Goal: Communication & Community: Participate in discussion

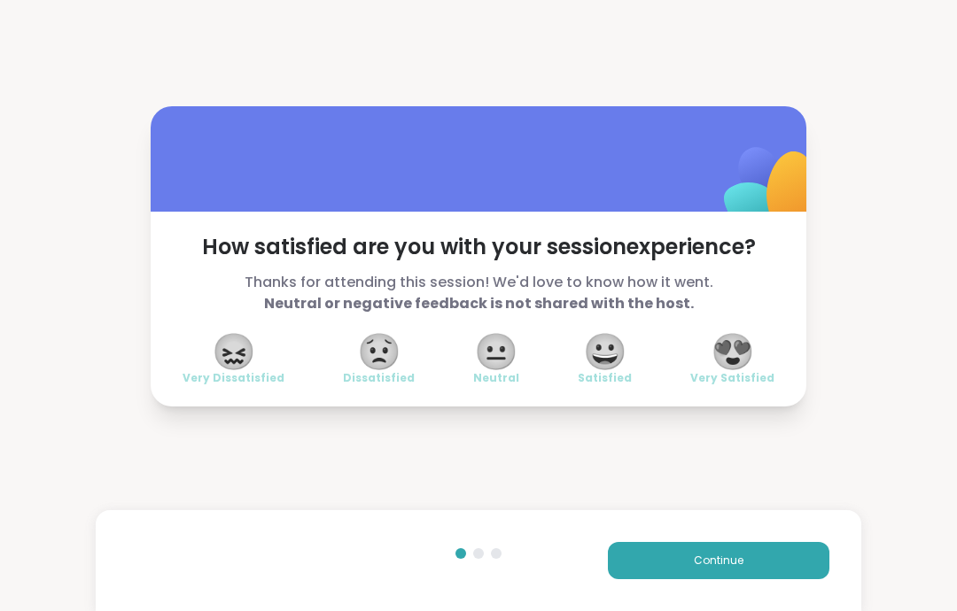
click at [798, 556] on button "Continue" at bounding box center [719, 560] width 222 height 37
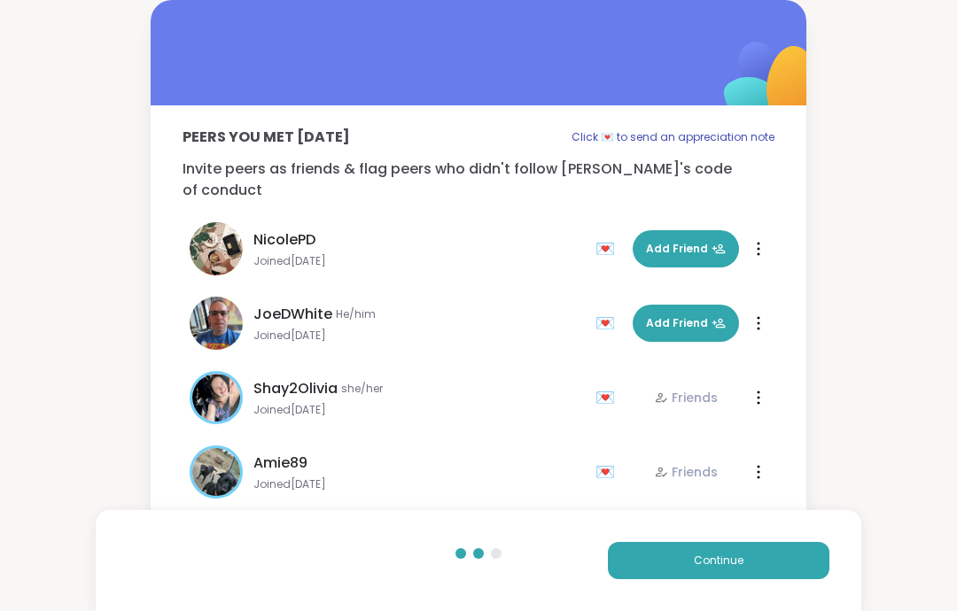
click at [775, 569] on button "Continue" at bounding box center [719, 560] width 222 height 37
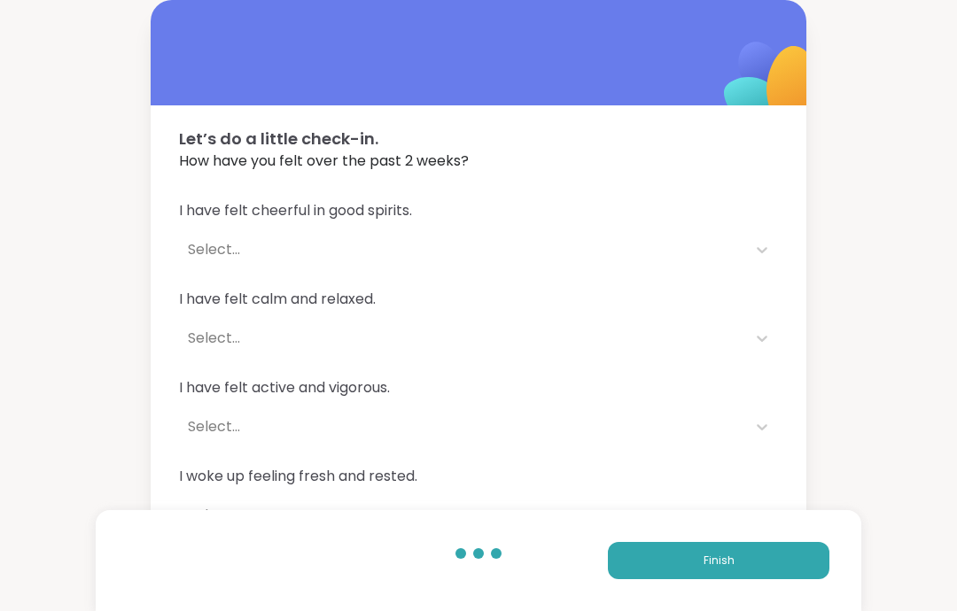
click at [797, 557] on button "Finish" at bounding box center [719, 560] width 222 height 37
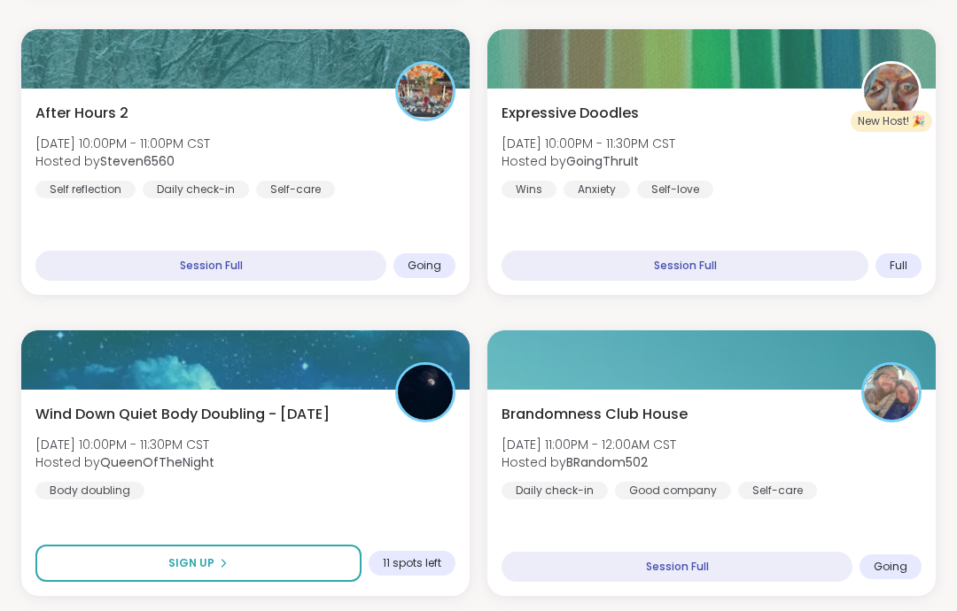
scroll to position [590, 0]
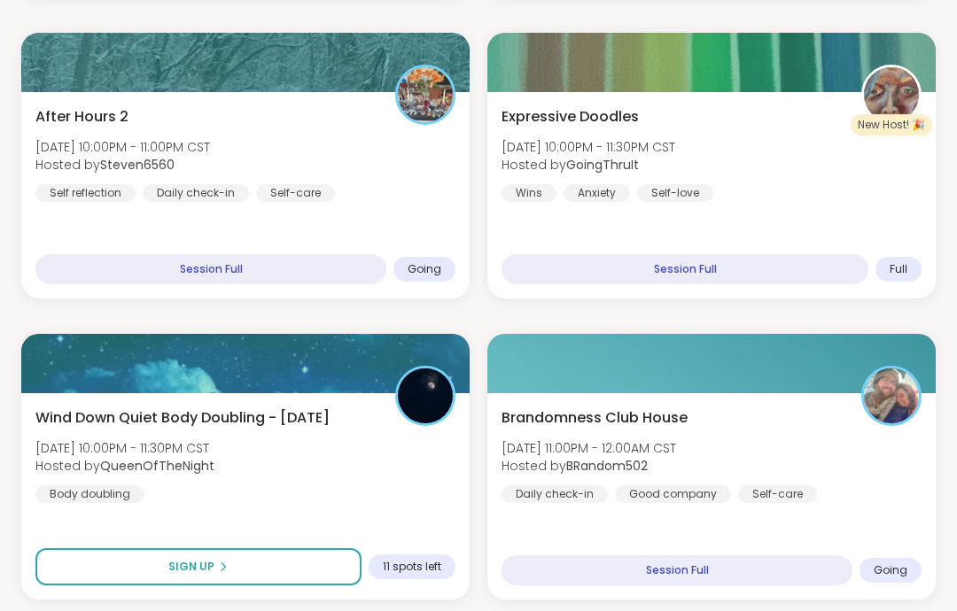
click at [416, 143] on div "After Hours 2 [DATE] 10:00PM - 11:00PM CST Hosted by Steven6560 Self reflection…" at bounding box center [245, 154] width 420 height 96
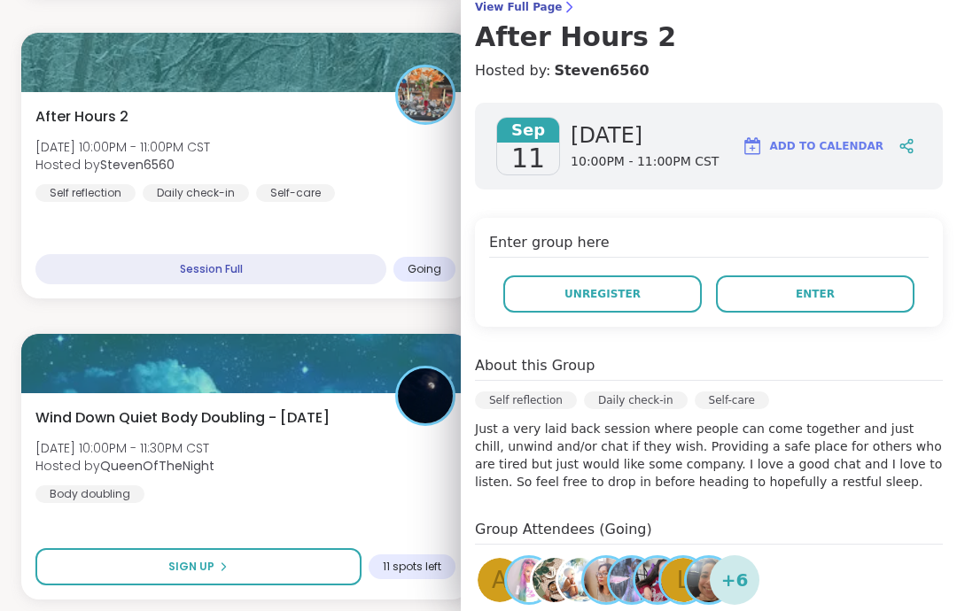
scroll to position [75, 0]
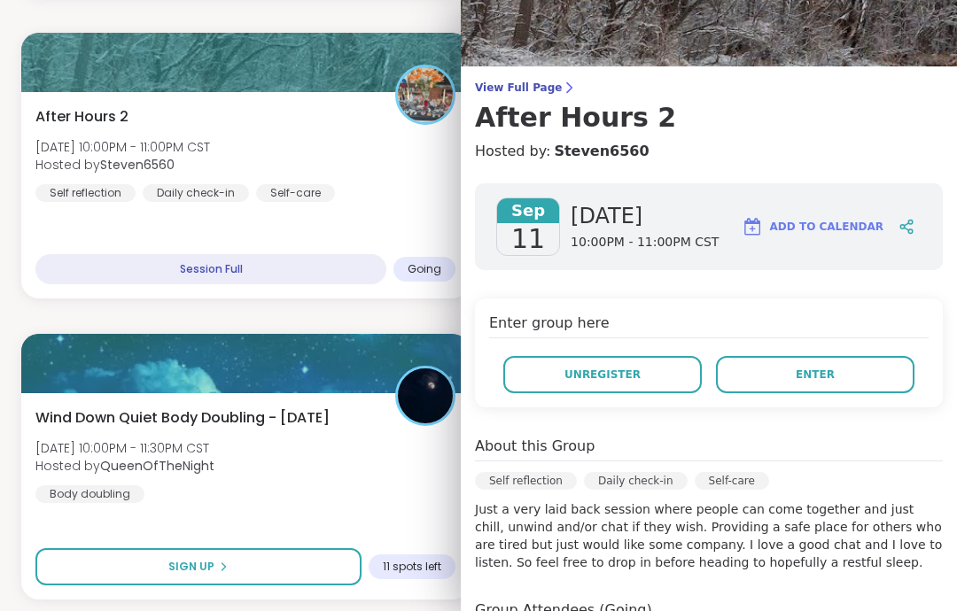
click at [551, 90] on span "View Full Page" at bounding box center [709, 88] width 468 height 14
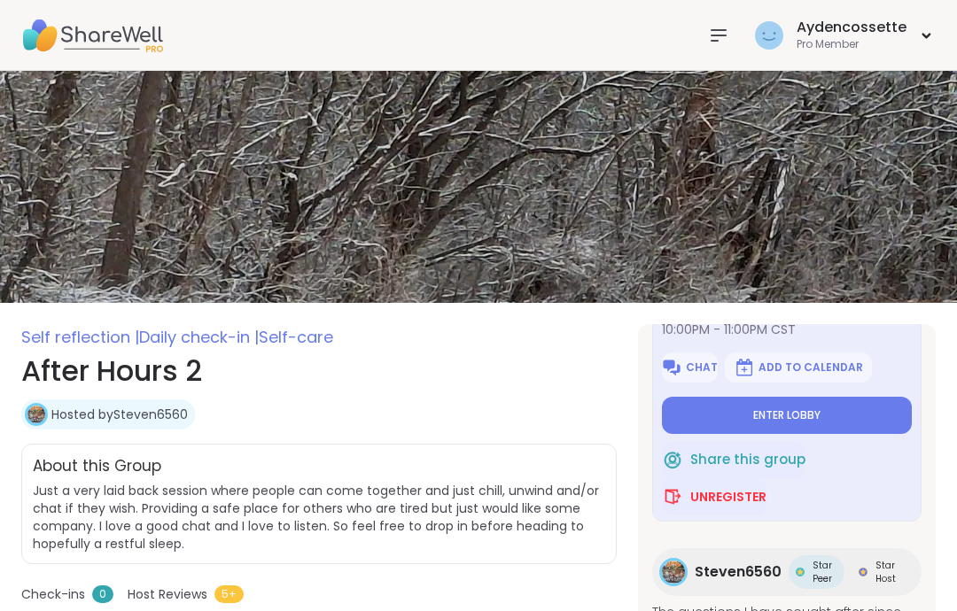
scroll to position [113, 0]
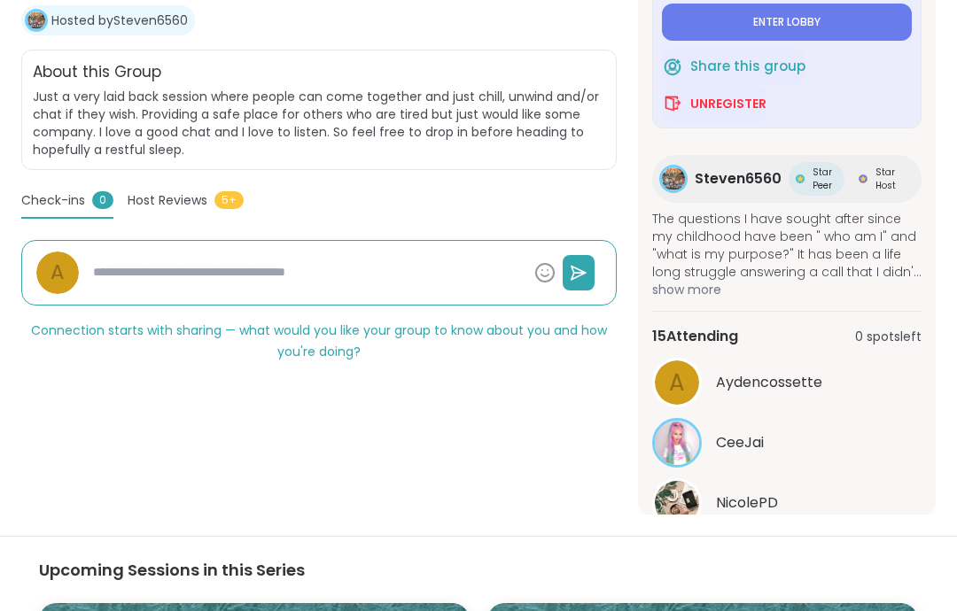
click at [775, 554] on button "See All" at bounding box center [787, 549] width 40 height 19
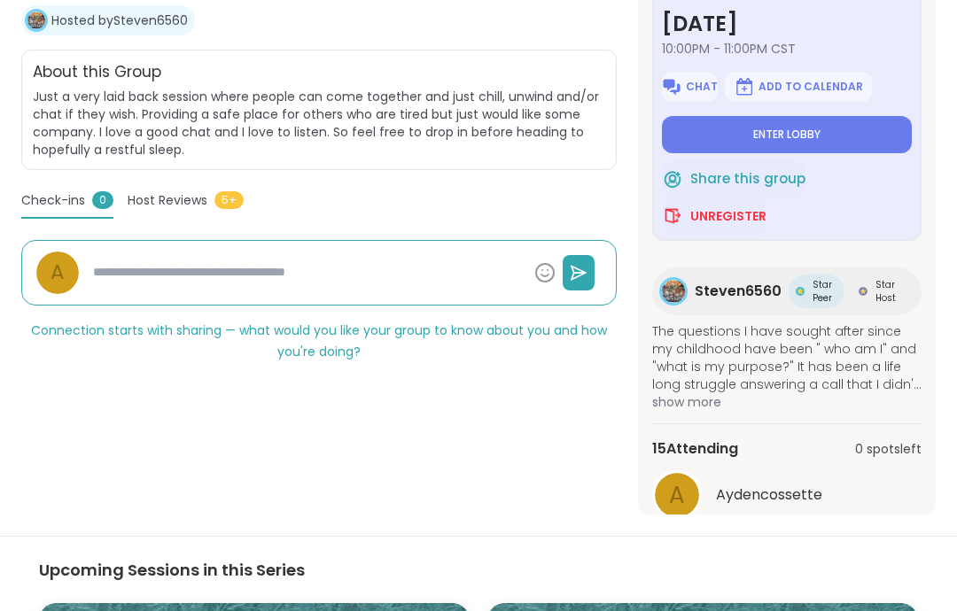
scroll to position [-2, 0]
type textarea "*"
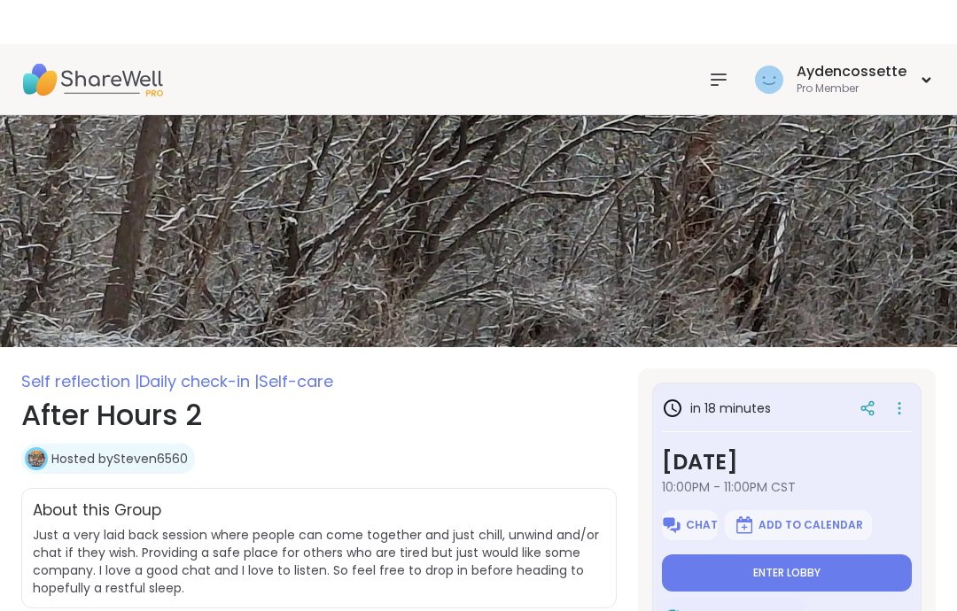
scroll to position [0, 0]
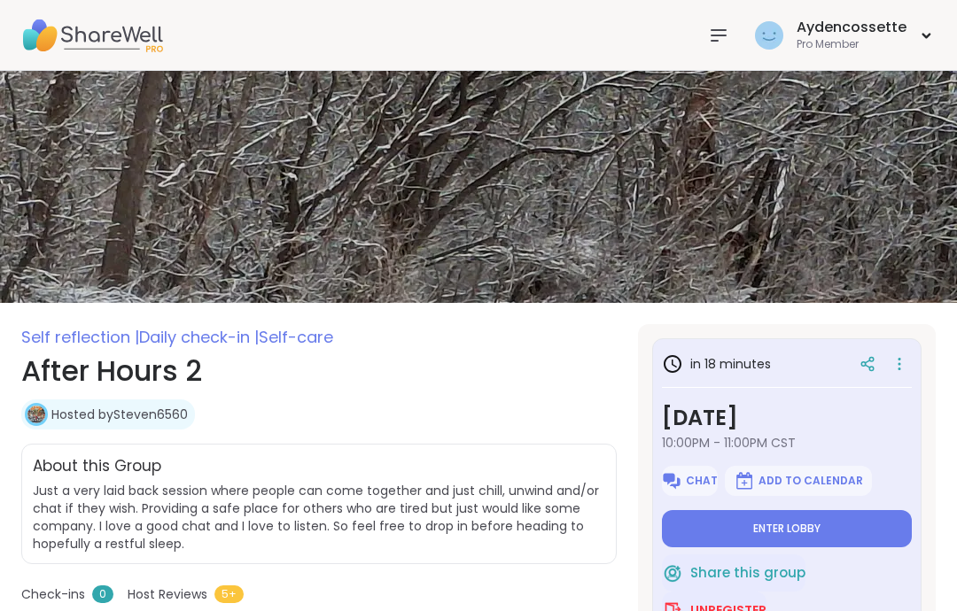
click at [727, 38] on icon at bounding box center [718, 35] width 21 height 21
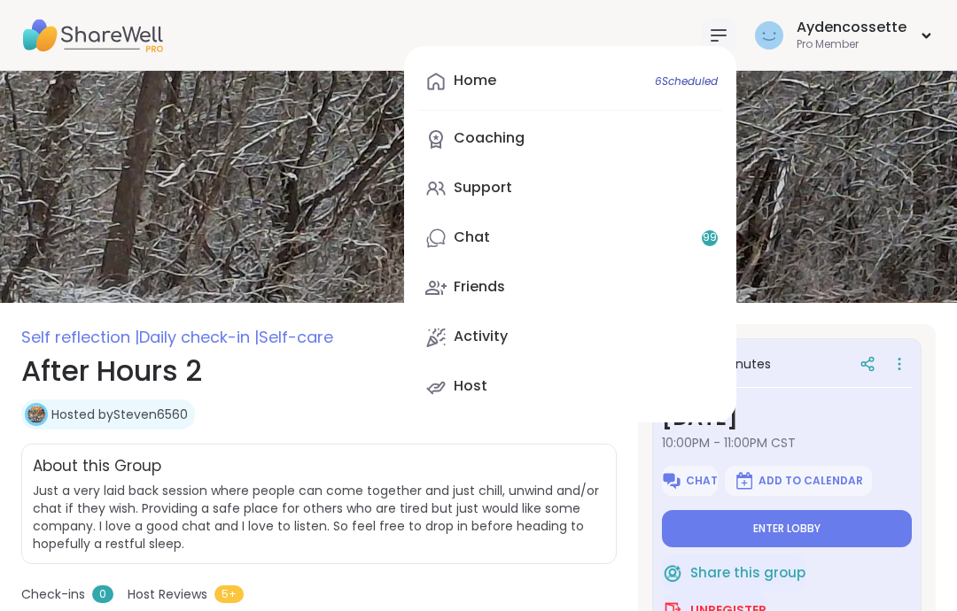
click at [712, 250] on link "Chat 99" at bounding box center [570, 238] width 304 height 43
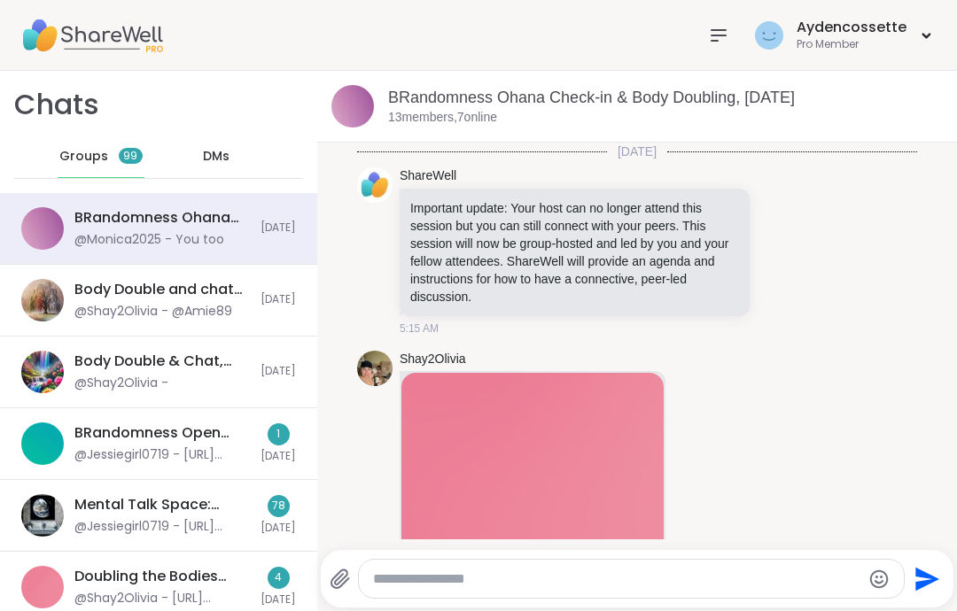
scroll to position [6690, 0]
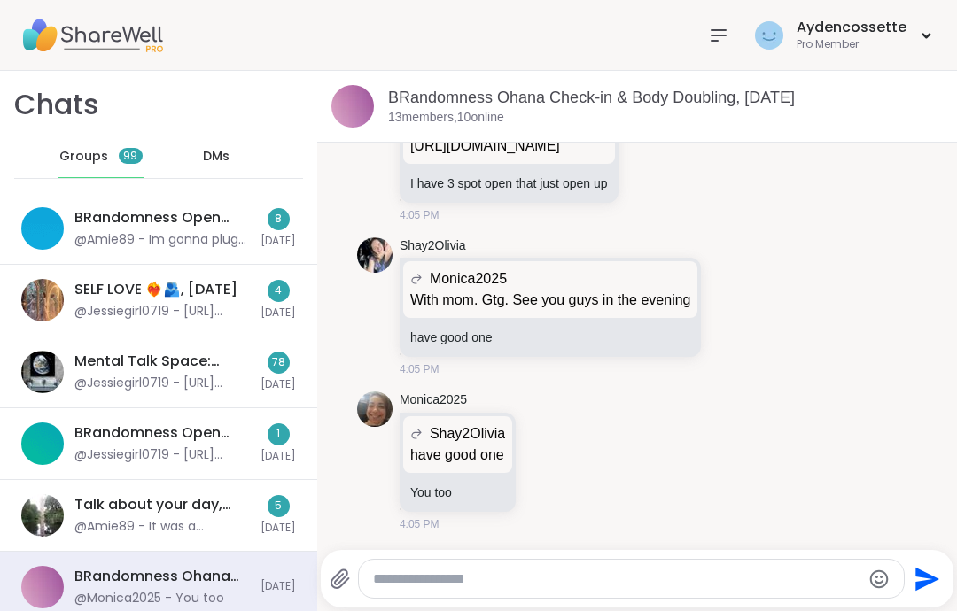
click at [231, 217] on div "BRandomness Open Forum Fill-in, [DATE]" at bounding box center [161, 217] width 175 height 19
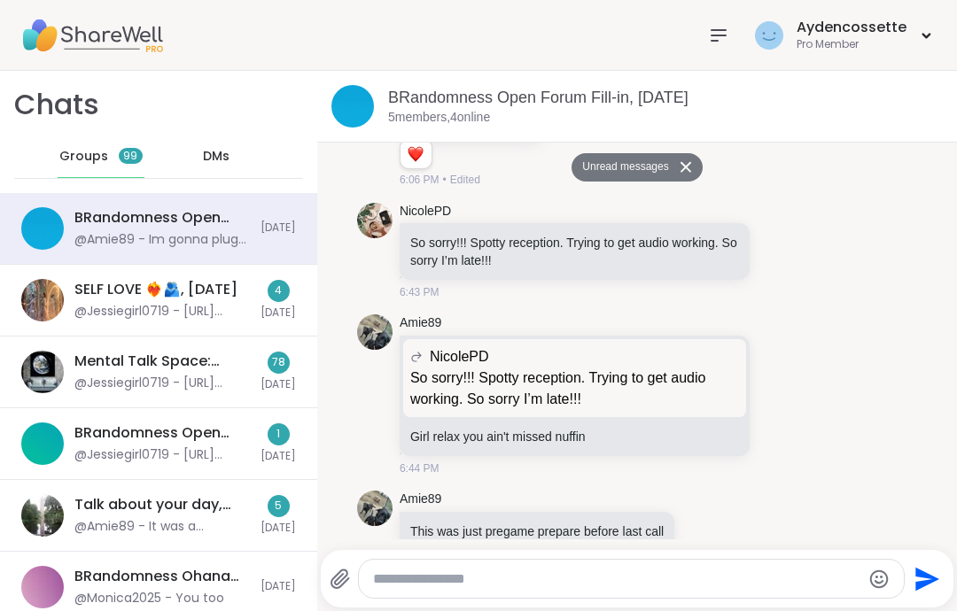
scroll to position [128, 0]
click at [267, 294] on div "4 [DATE]" at bounding box center [277, 300] width 35 height 41
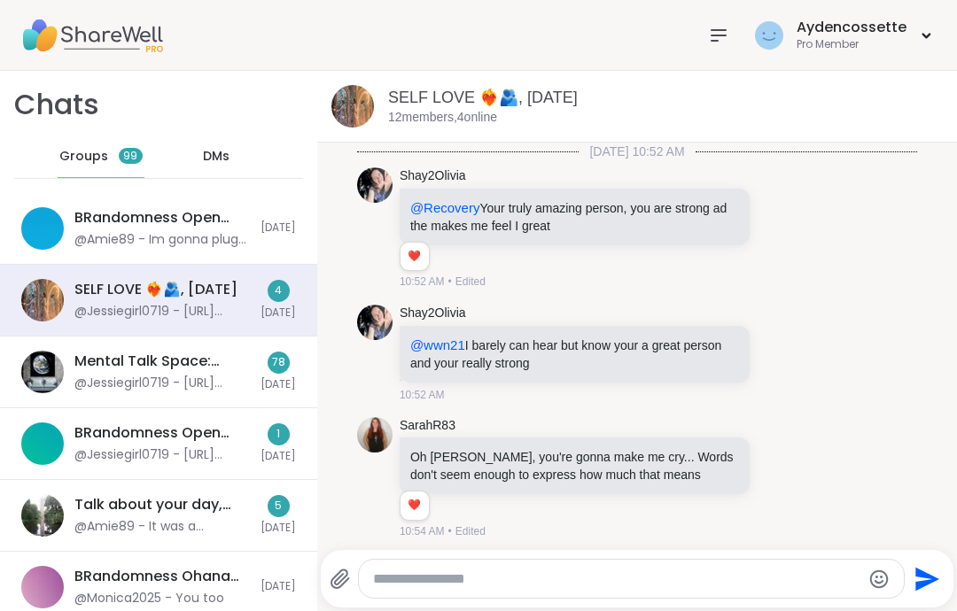
scroll to position [4623, 0]
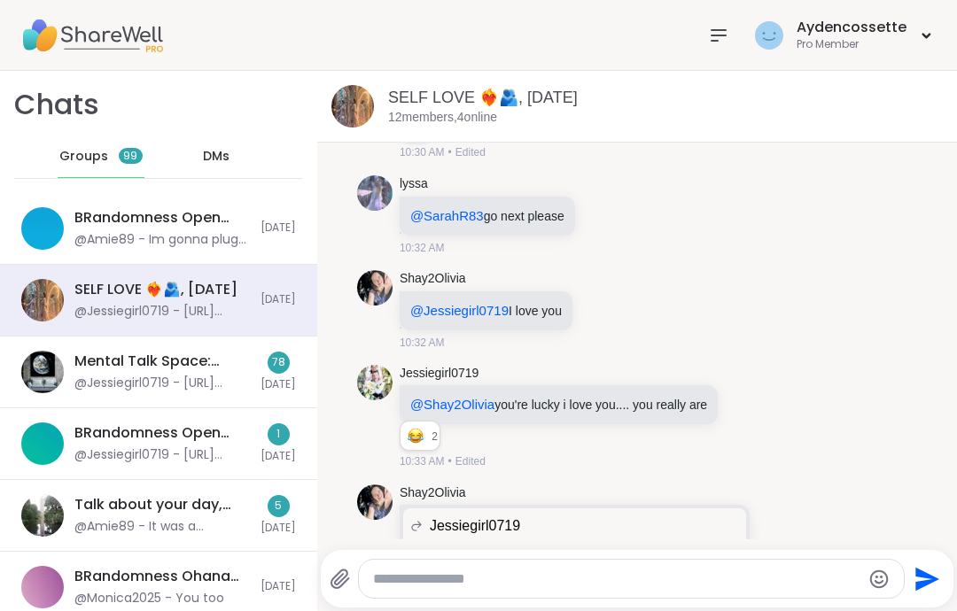
click at [249, 226] on div "BRandomness Open Forum Fill-in, [DATE]" at bounding box center [161, 217] width 175 height 19
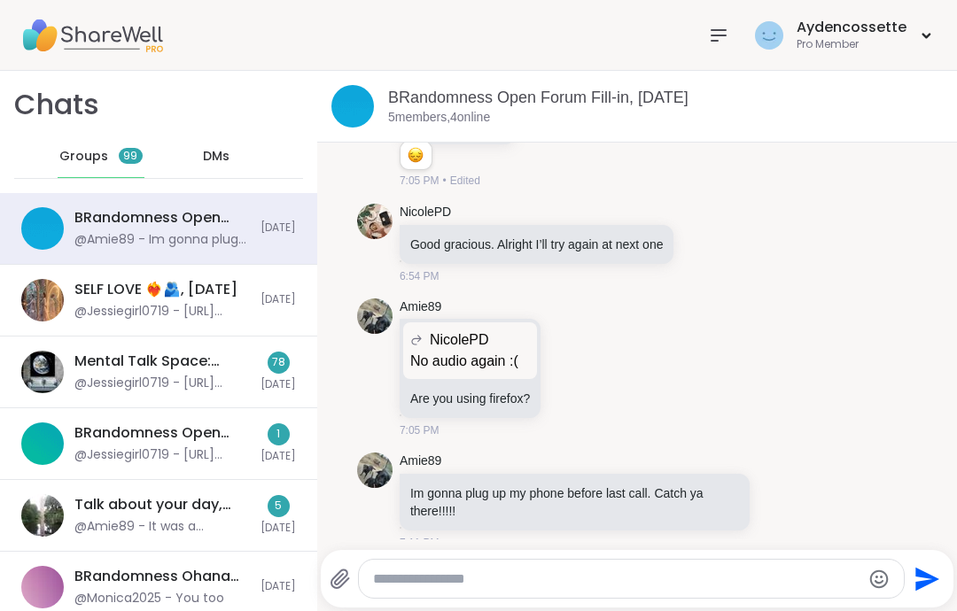
scroll to position [599, 0]
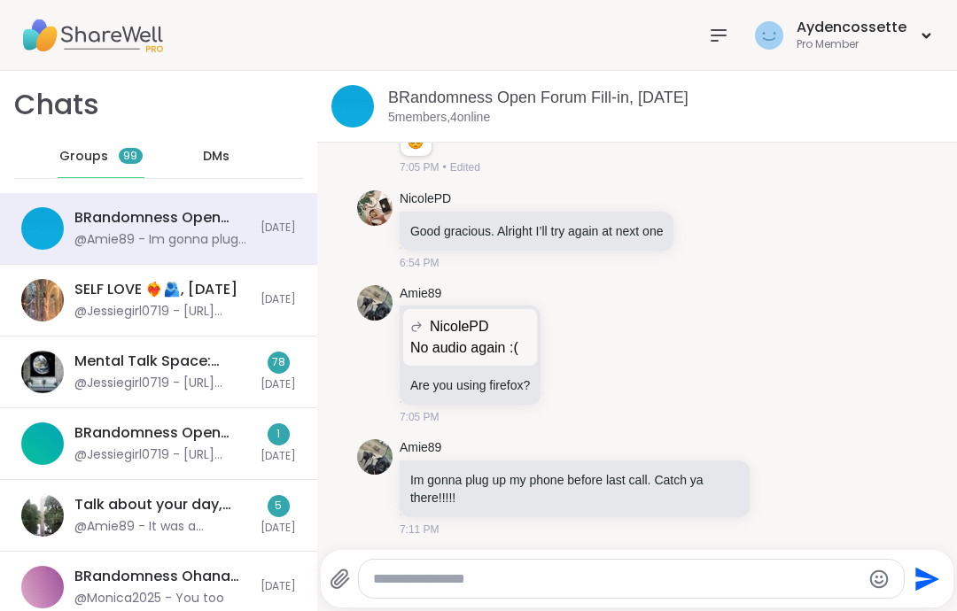
click at [275, 453] on span "[DATE]" at bounding box center [277, 456] width 35 height 15
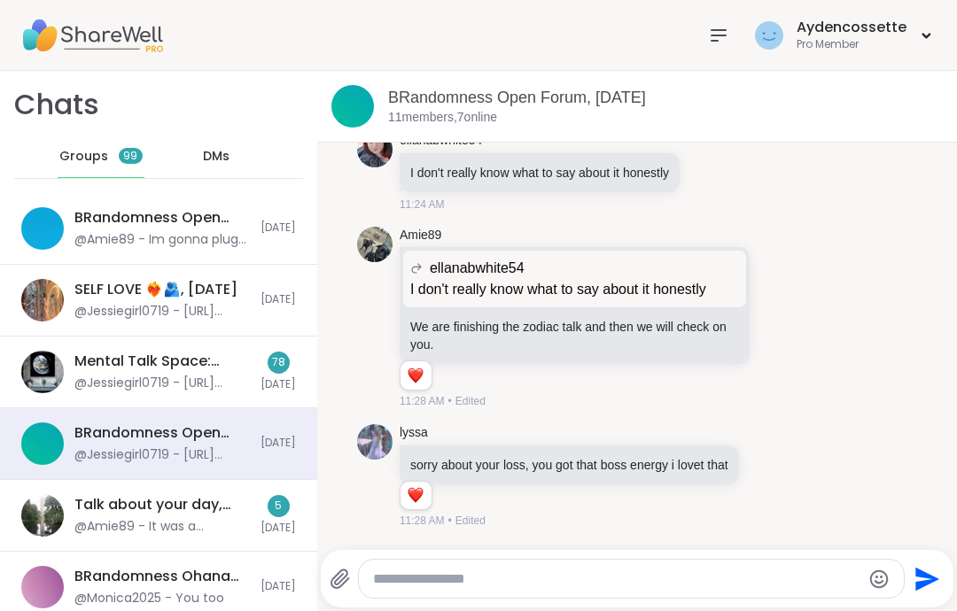
scroll to position [3849, 0]
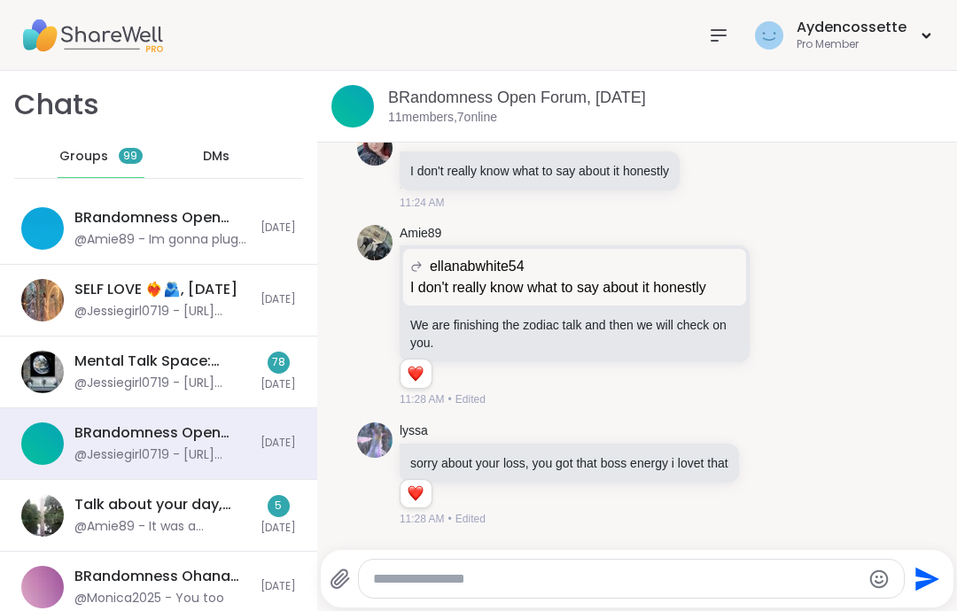
click at [721, 39] on icon at bounding box center [718, 35] width 21 height 21
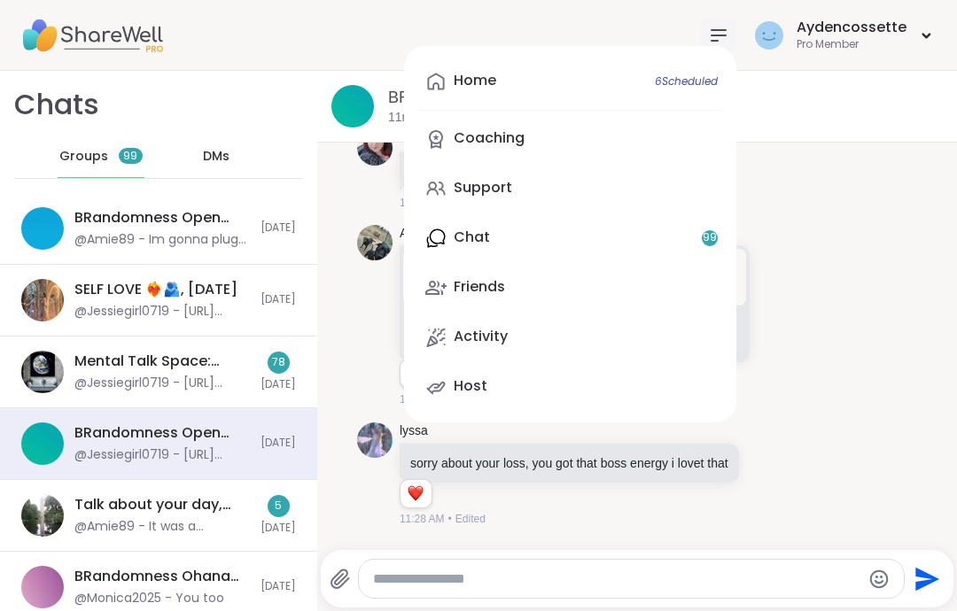
click at [693, 245] on div "Home 6 Scheduled Coaching Support Chat 99 Friends Activity Host" at bounding box center [570, 234] width 332 height 377
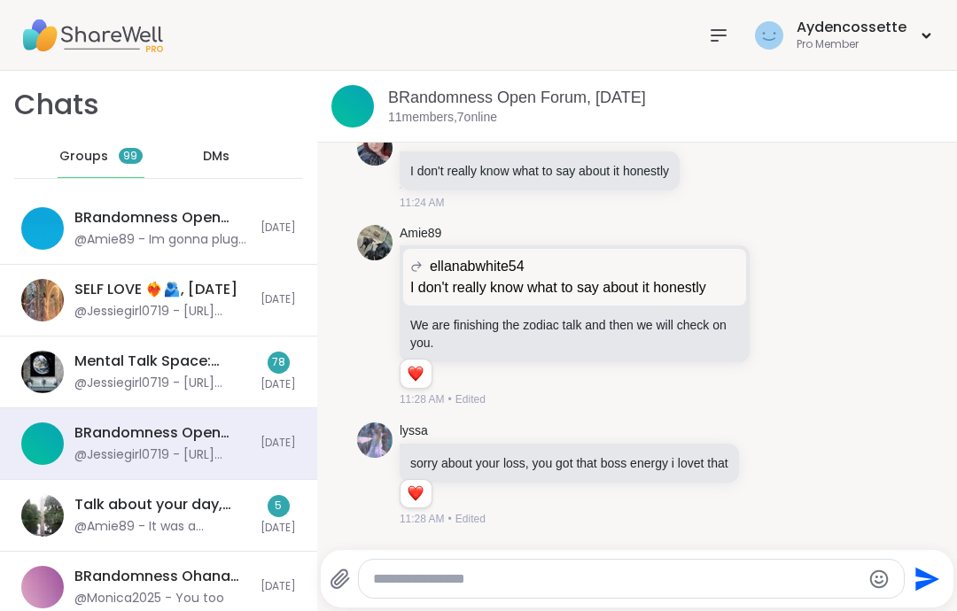
click at [704, 24] on div at bounding box center [718, 35] width 35 height 35
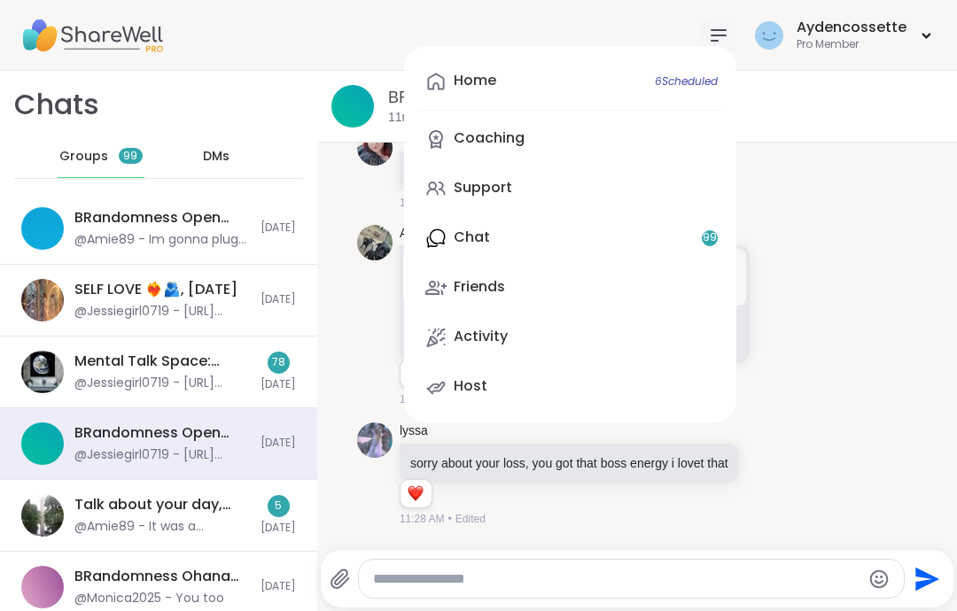
click at [538, 237] on div "Home 6 Scheduled Coaching Support Chat 99 Friends Activity Host" at bounding box center [570, 234] width 332 height 377
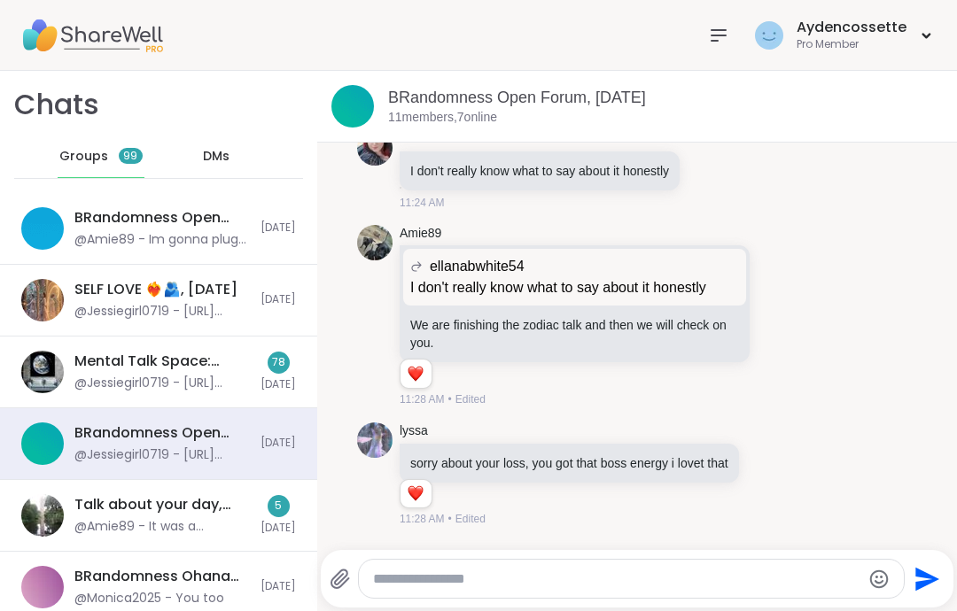
click at [716, 39] on icon at bounding box center [718, 35] width 21 height 21
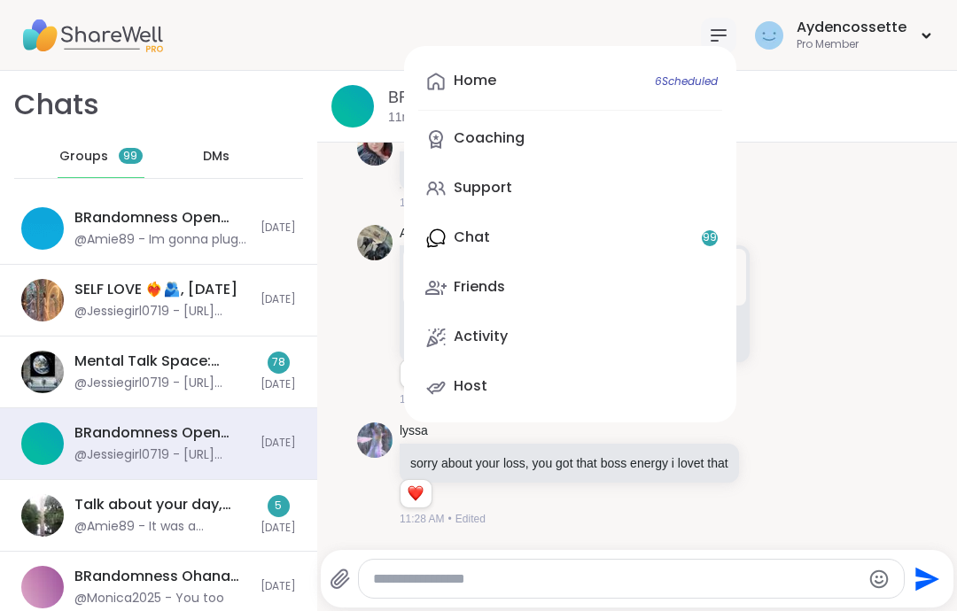
click at [540, 159] on link "Coaching" at bounding box center [570, 139] width 304 height 43
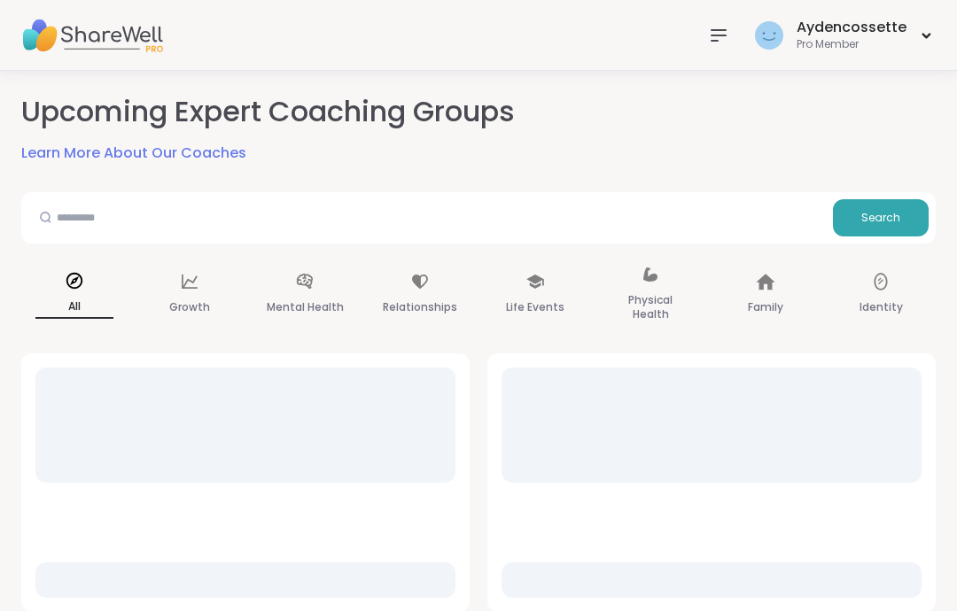
click at [730, 19] on div at bounding box center [718, 35] width 35 height 35
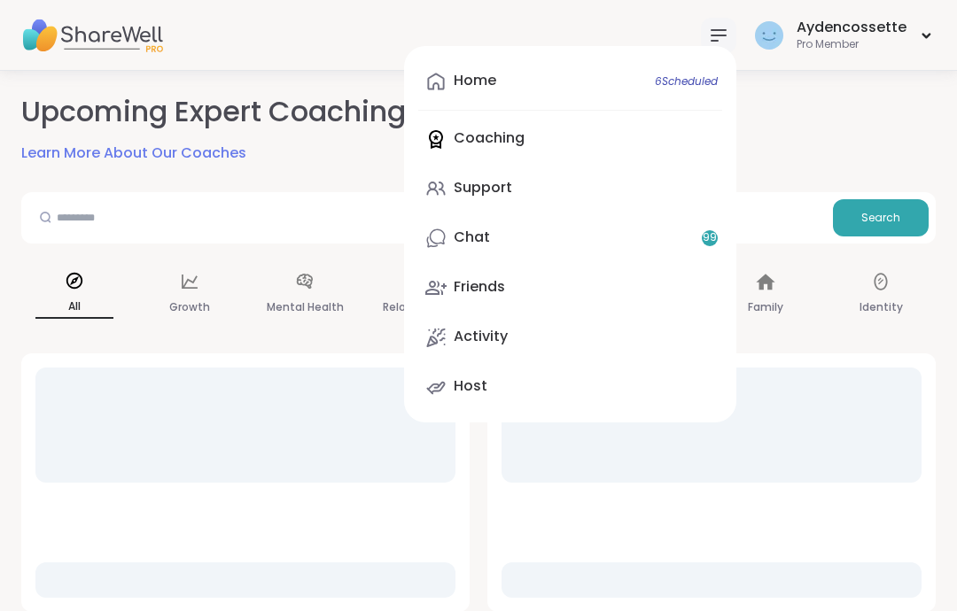
click at [532, 181] on link "Support" at bounding box center [570, 188] width 304 height 43
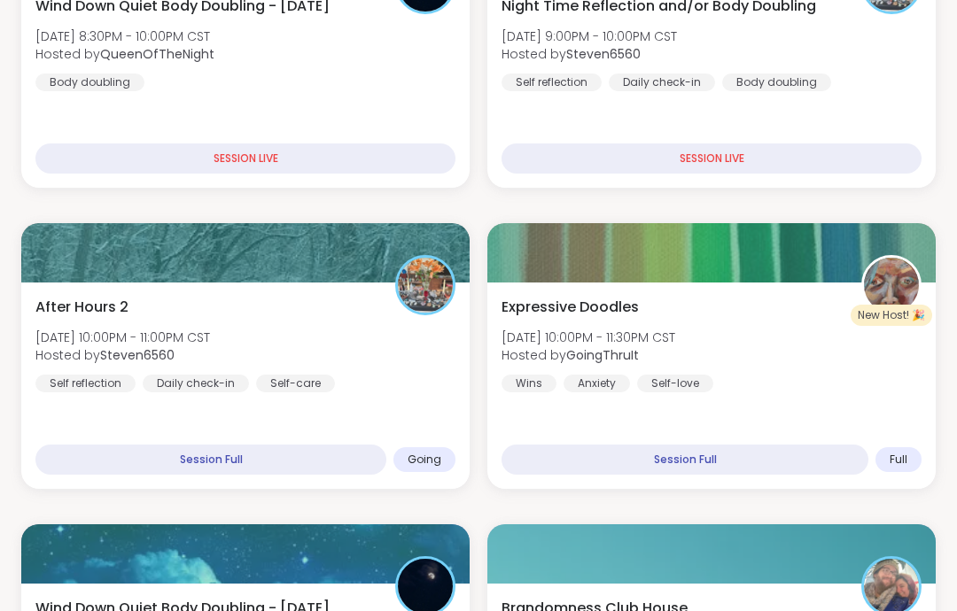
scroll to position [400, 0]
click at [402, 317] on div "After Hours 2 [DATE] 10:00PM - 11:00PM CST Hosted by Steven6560 Self reflection…" at bounding box center [245, 345] width 420 height 96
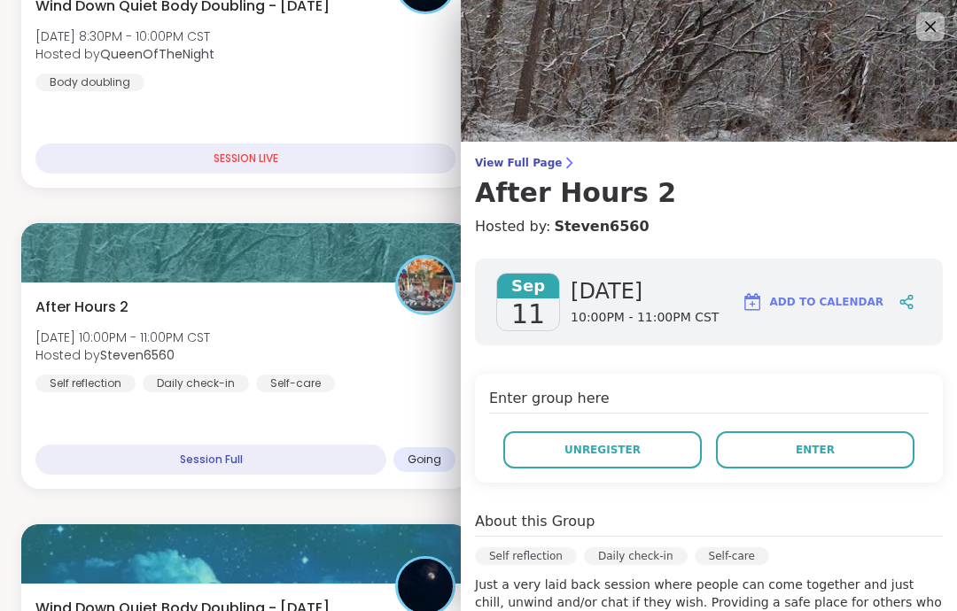
click at [843, 467] on button "Enter" at bounding box center [815, 449] width 198 height 37
click at [730, 455] on button "Enter" at bounding box center [815, 449] width 198 height 37
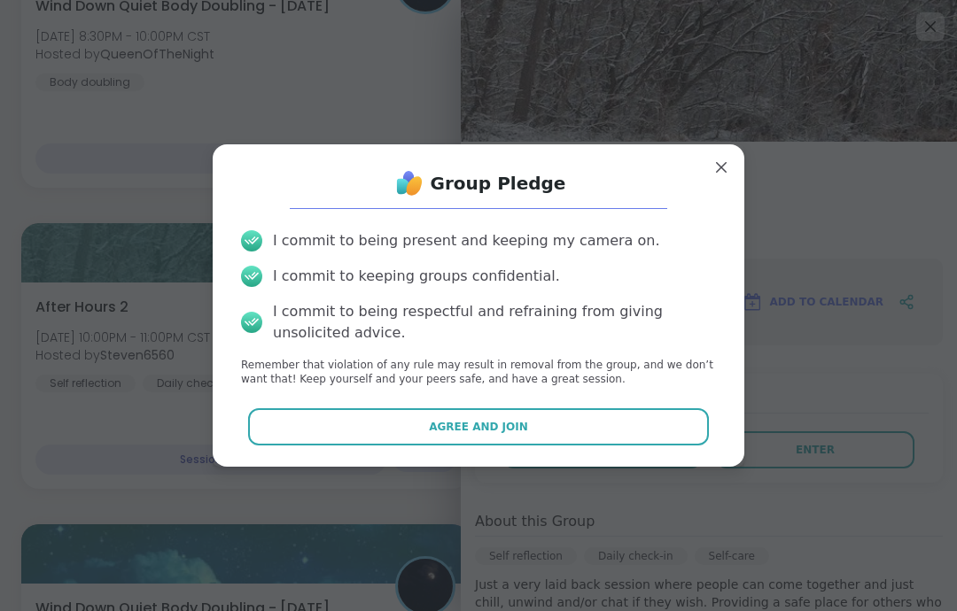
click at [674, 467] on div "Group Pledge I commit to being present and keeping my camera on. I commit to ke…" at bounding box center [479, 305] width 532 height 323
click at [703, 446] on button "Agree and Join" at bounding box center [479, 426] width 462 height 37
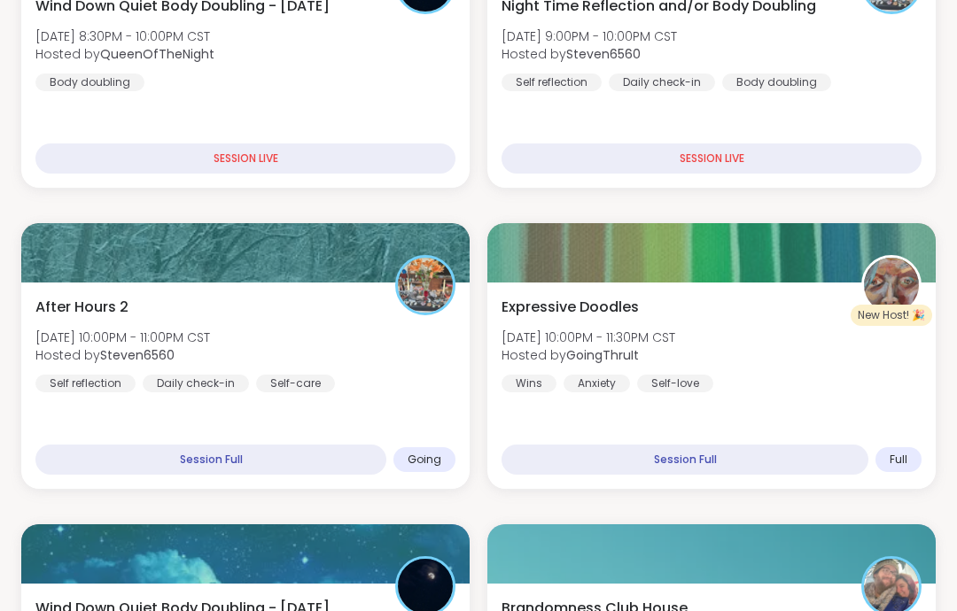
scroll to position [71, 0]
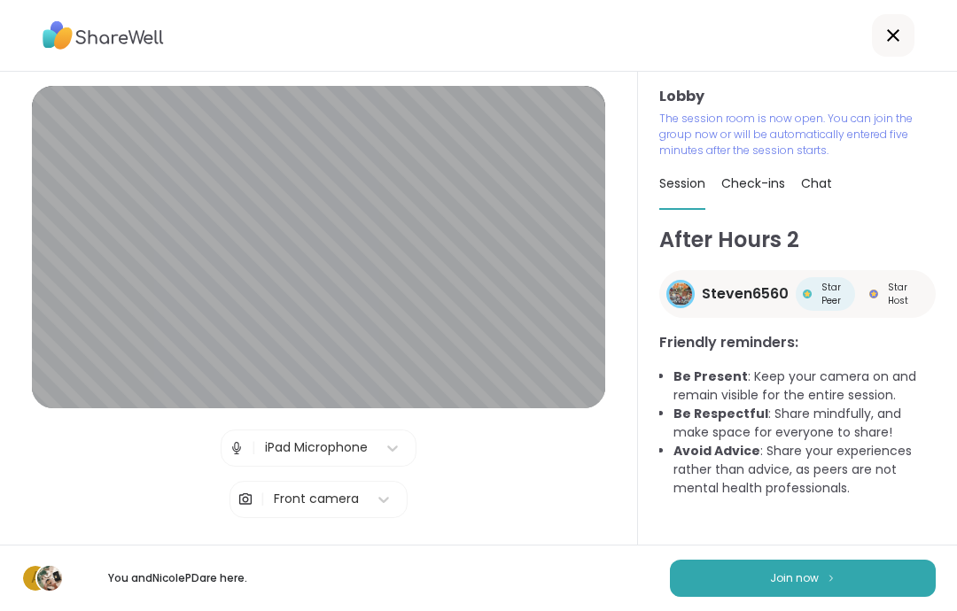
click at [915, 571] on button "Join now" at bounding box center [803, 578] width 266 height 37
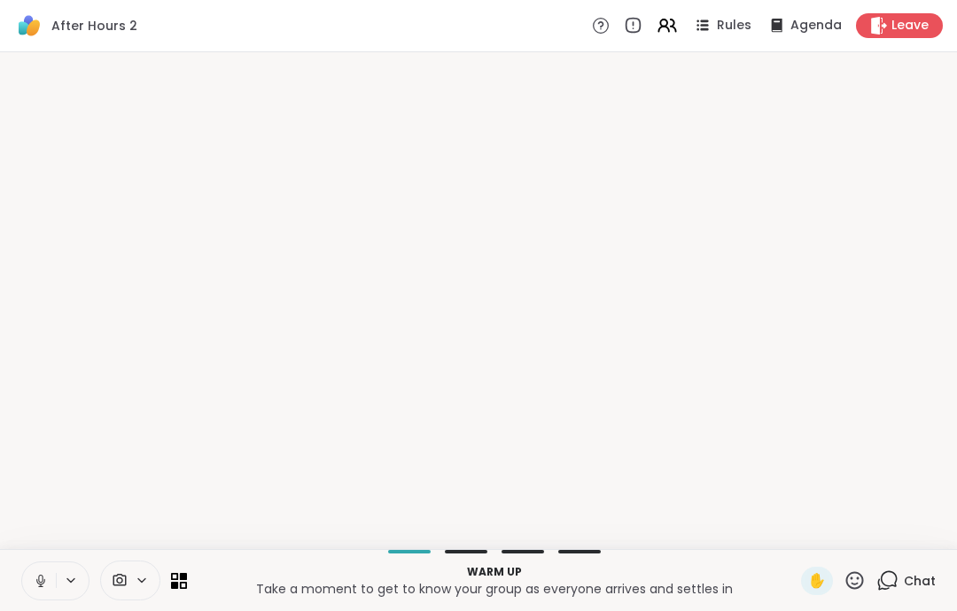
scroll to position [0, 0]
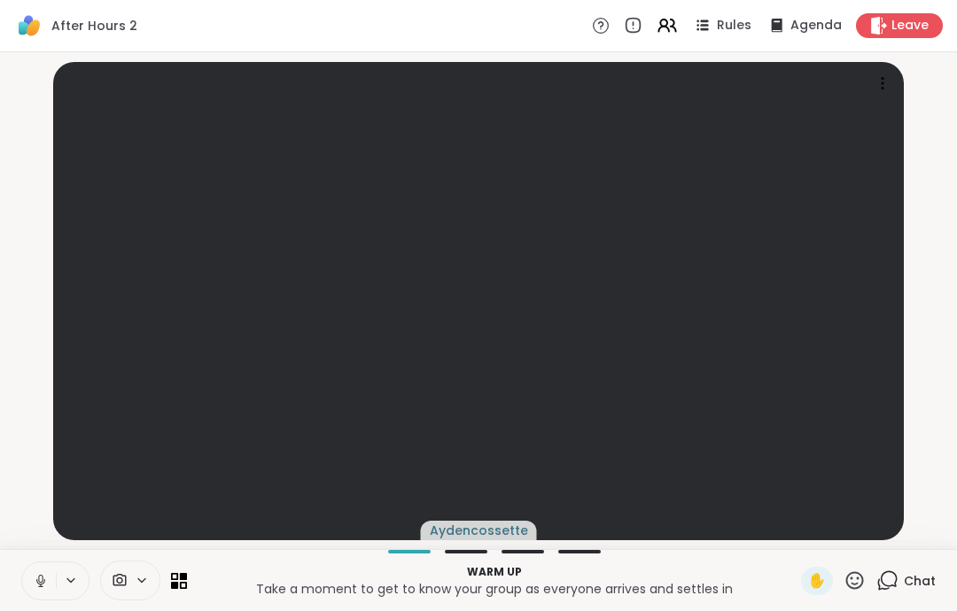
click at [46, 597] on button at bounding box center [39, 581] width 34 height 37
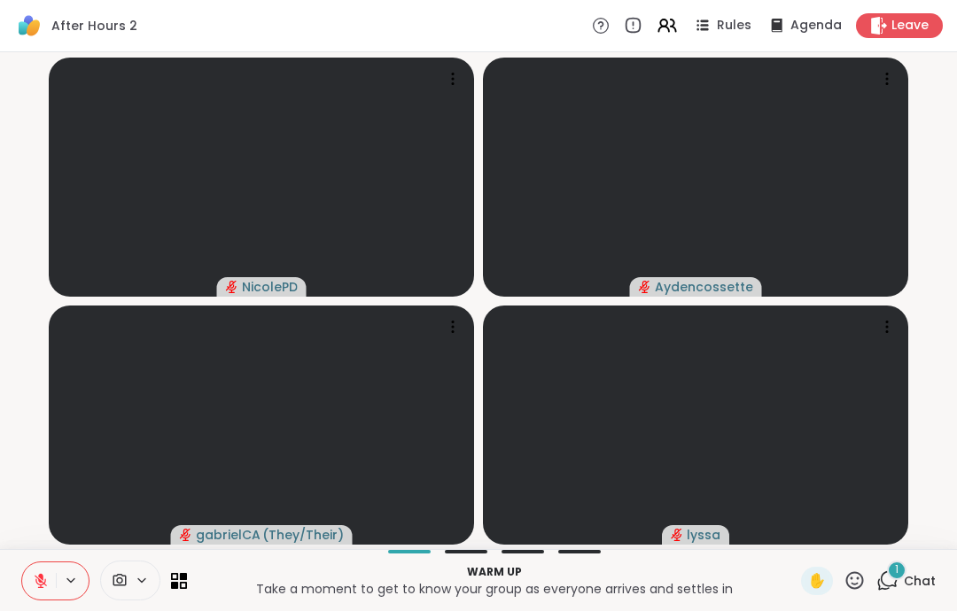
click at [913, 594] on div "1 Chat" at bounding box center [905, 581] width 59 height 28
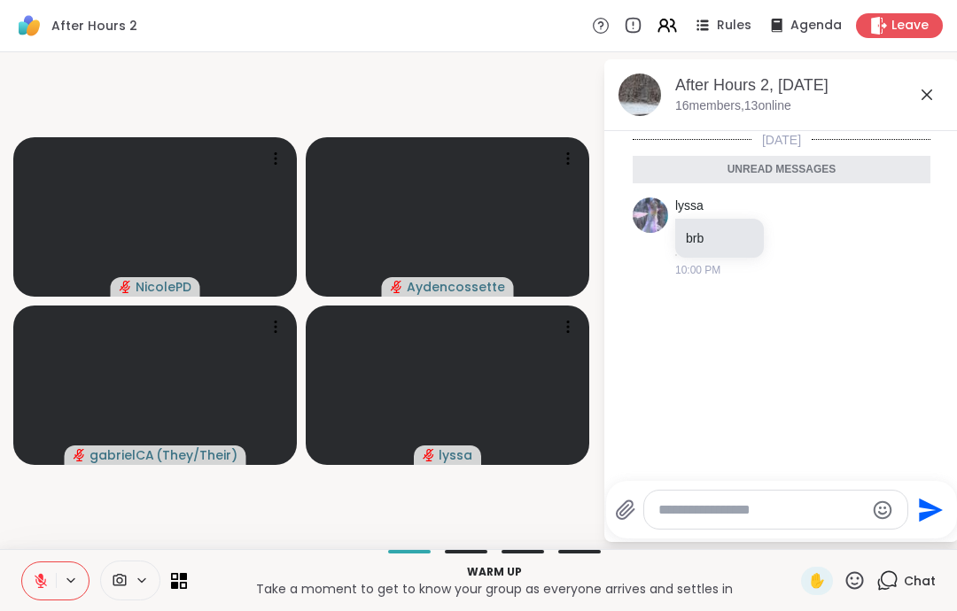
click at [935, 90] on icon at bounding box center [926, 94] width 21 height 21
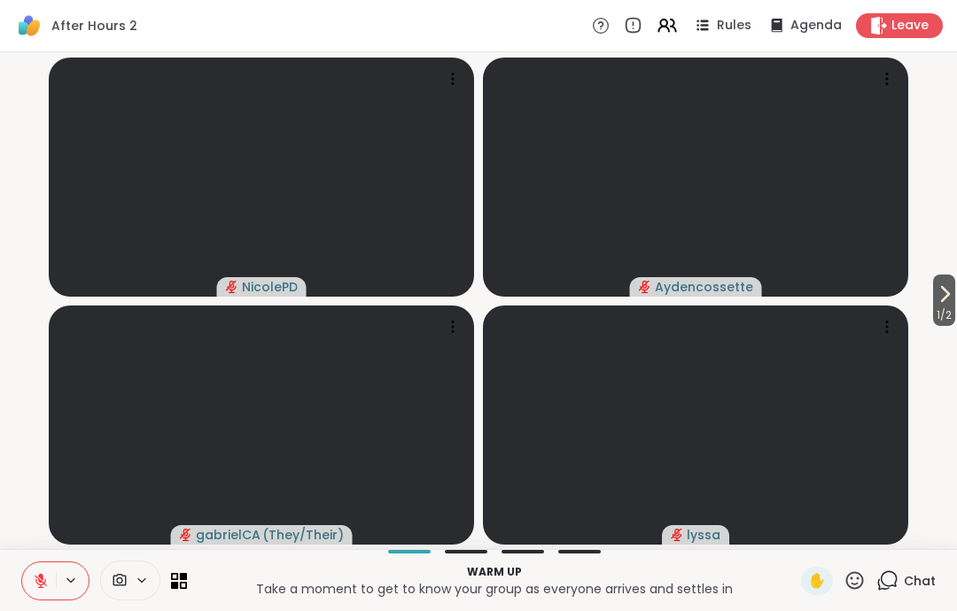
click at [948, 297] on icon at bounding box center [944, 294] width 21 height 21
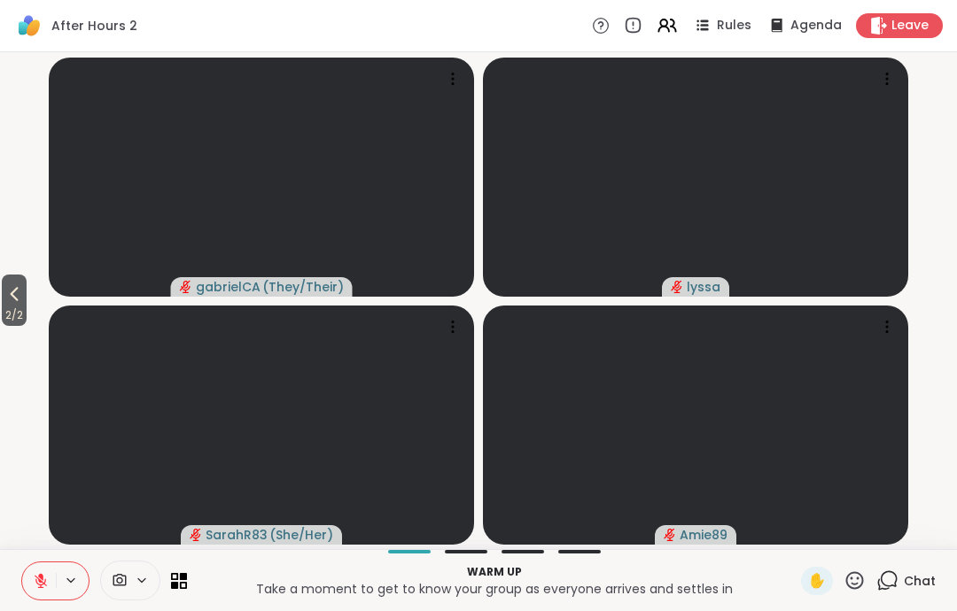
click at [25, 300] on icon at bounding box center [14, 294] width 21 height 21
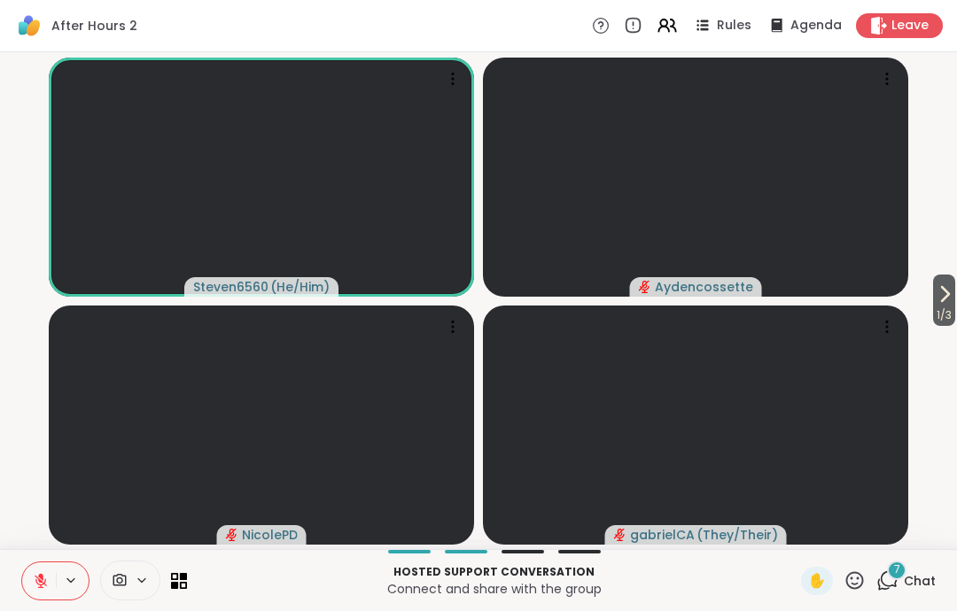
click at [34, 585] on icon at bounding box center [41, 581] width 16 height 16
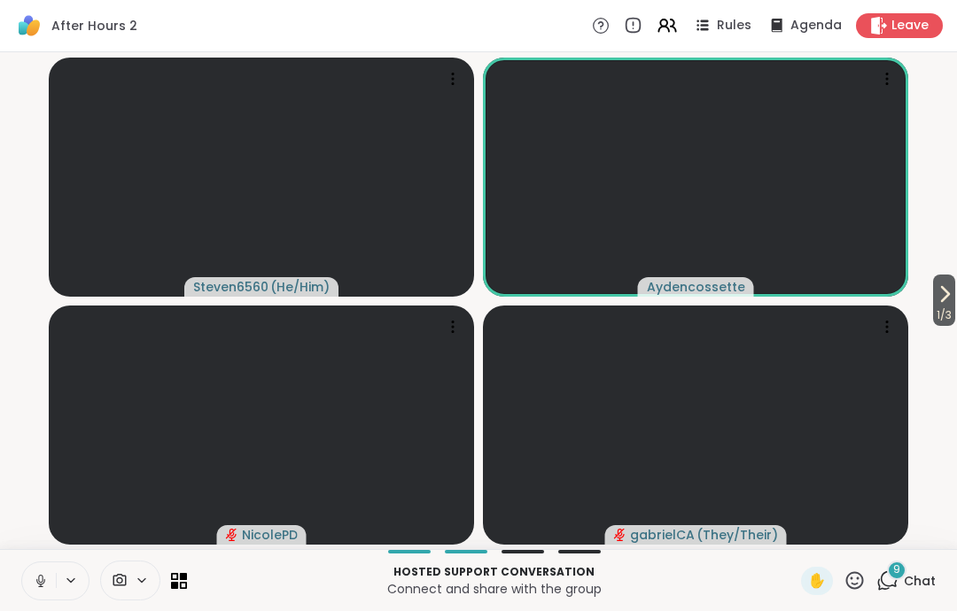
click at [35, 589] on button at bounding box center [39, 581] width 34 height 37
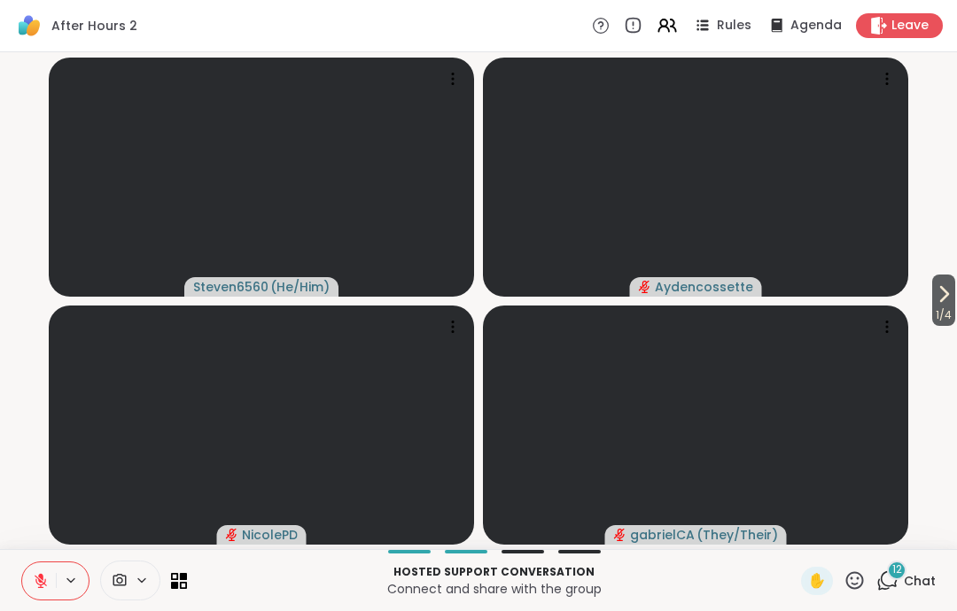
click at [954, 287] on button "1 / 4" at bounding box center [943, 300] width 23 height 51
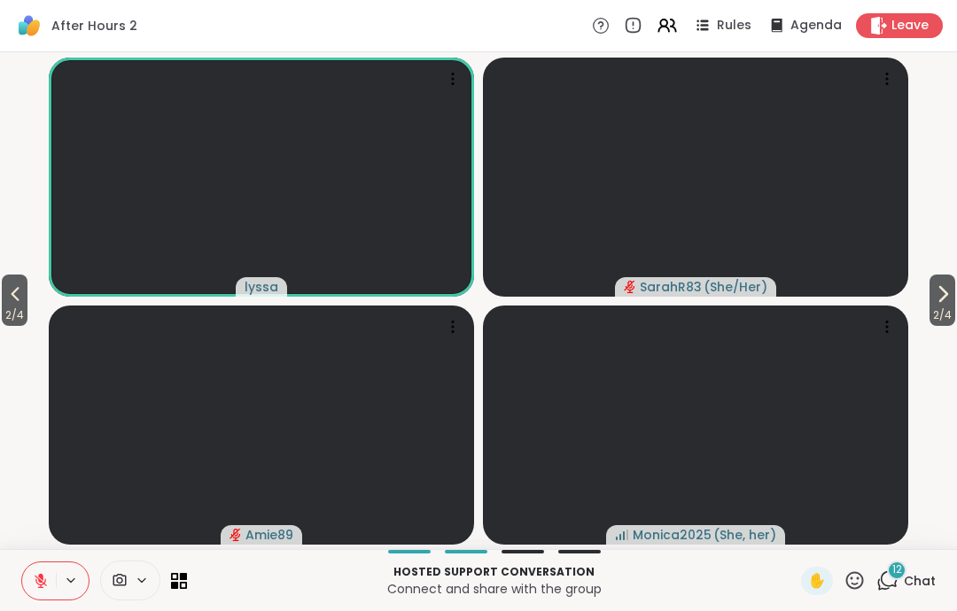
click at [956, 290] on div "2 / 4 2 / 4 lyssa SarahR83 ( She/Her ) Amie89 Monica2025 ( She, her )" at bounding box center [478, 300] width 957 height 497
click at [43, 306] on video-player-container "2 / 4 2 / 4 lyssa SarahR83 ( She/Her ) Amie89 Monica2025 ( She, her )" at bounding box center [479, 300] width 936 height 483
click at [12, 299] on icon at bounding box center [14, 294] width 21 height 21
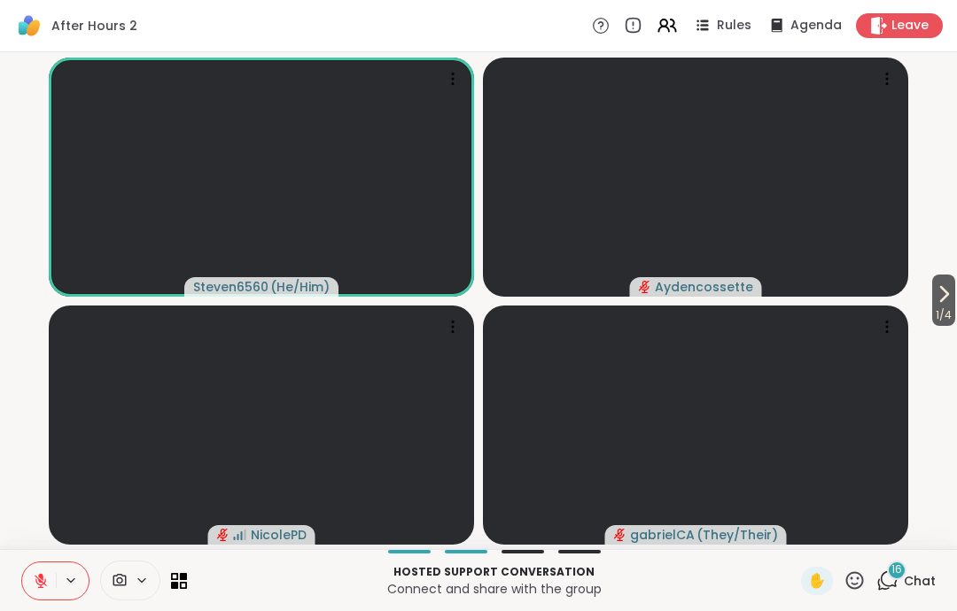
click at [852, 602] on div "Hosted support conversation Connect and share with the group ✋ 16 Chat" at bounding box center [478, 580] width 957 height 62
click at [847, 589] on icon at bounding box center [854, 581] width 22 height 22
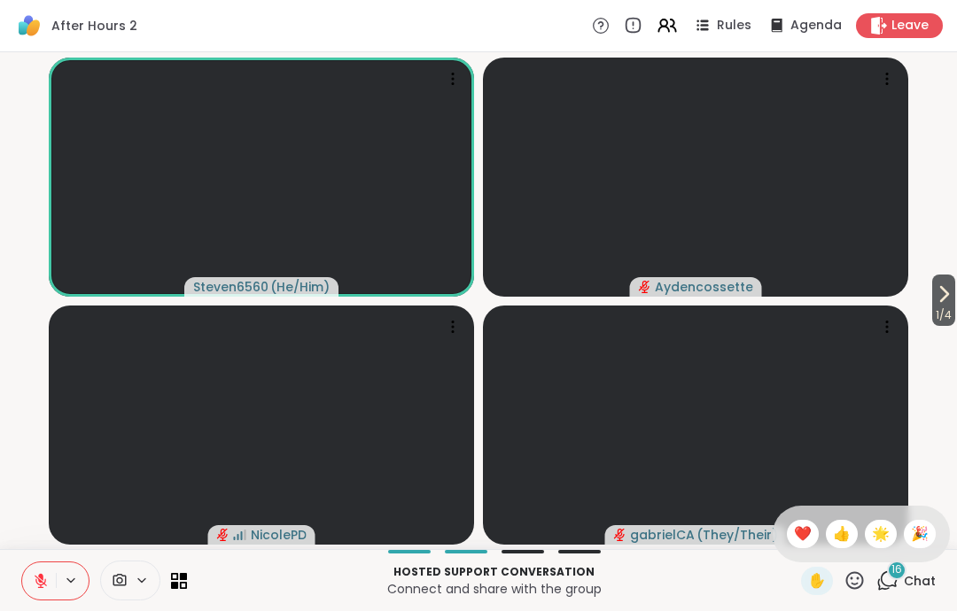
click at [794, 525] on span "❤️" at bounding box center [803, 534] width 18 height 21
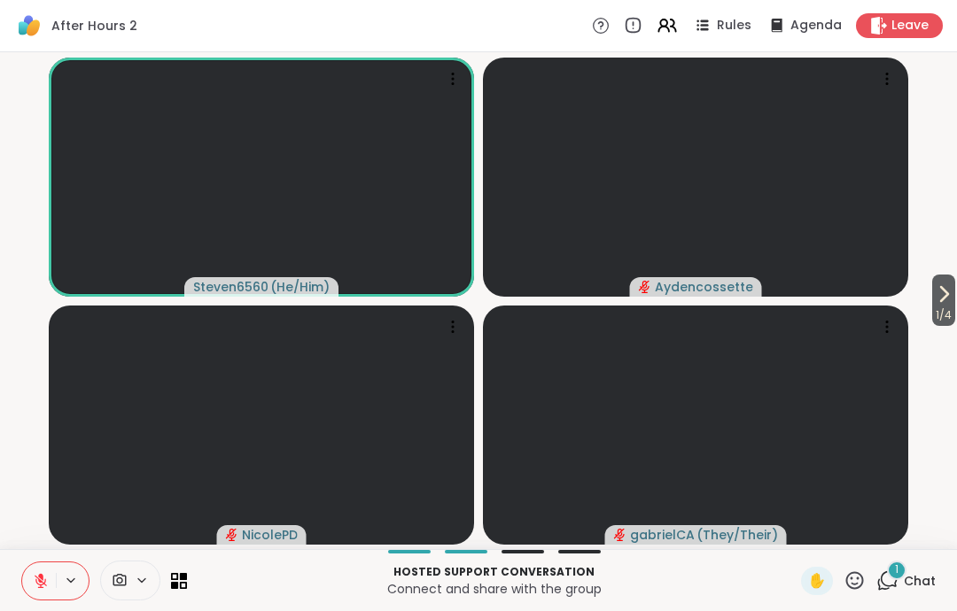
click at [909, 37] on div "Leave" at bounding box center [899, 25] width 87 height 25
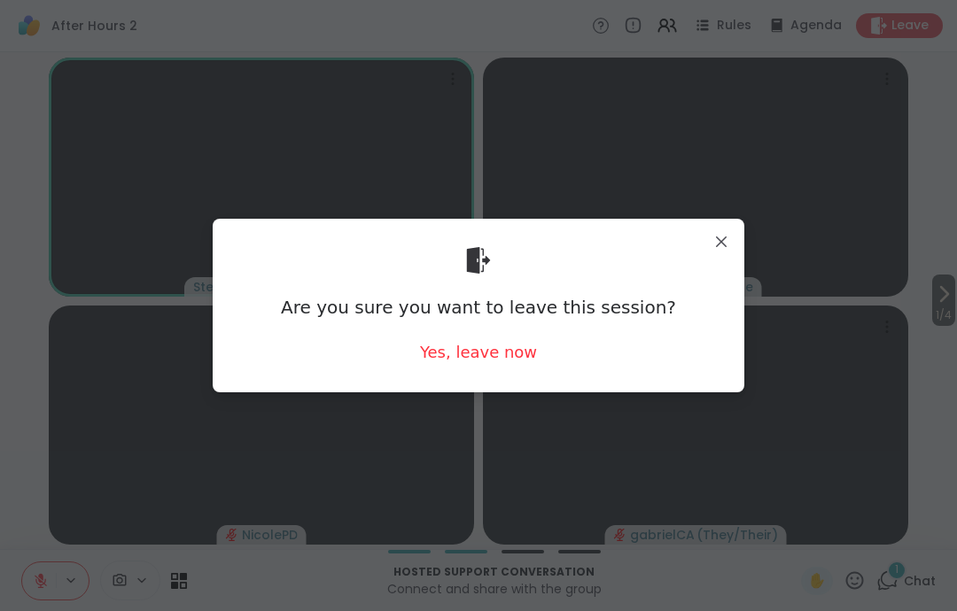
click at [517, 361] on div "Yes, leave now" at bounding box center [478, 352] width 117 height 22
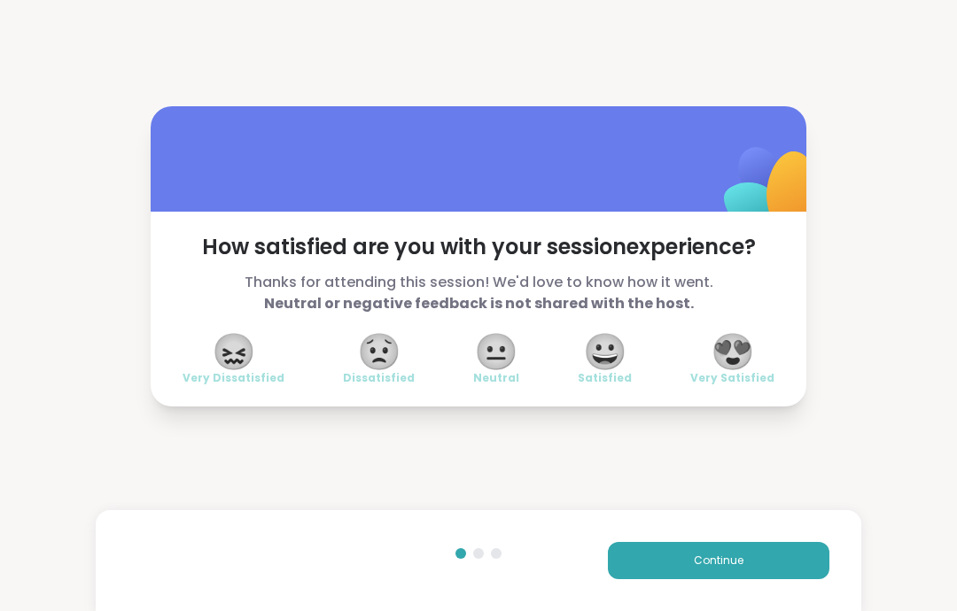
click at [800, 556] on button "Continue" at bounding box center [719, 560] width 222 height 37
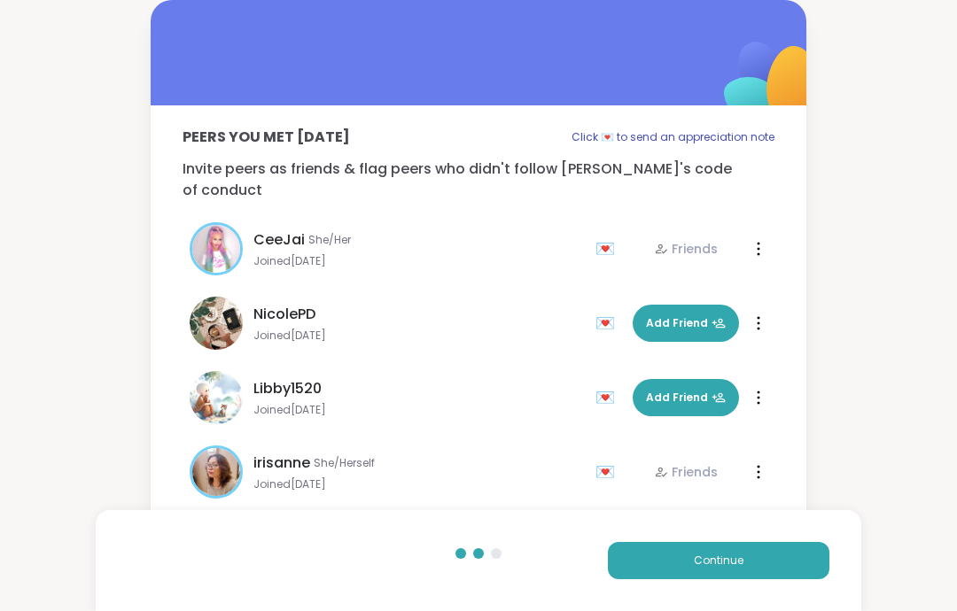
click at [800, 556] on button "Continue" at bounding box center [719, 560] width 222 height 37
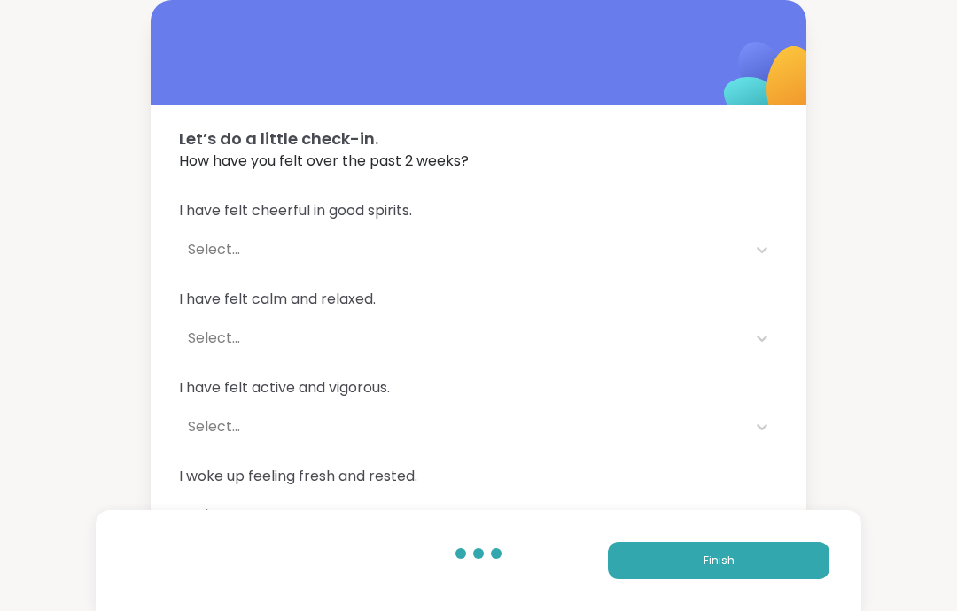
click at [788, 559] on button "Finish" at bounding box center [719, 560] width 222 height 37
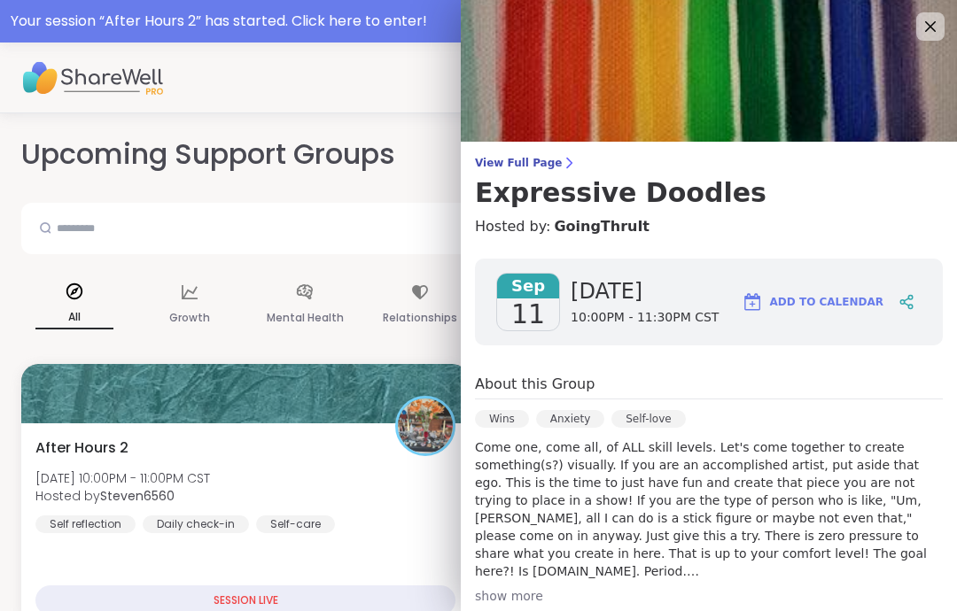
click at [939, 23] on icon at bounding box center [930, 26] width 21 height 21
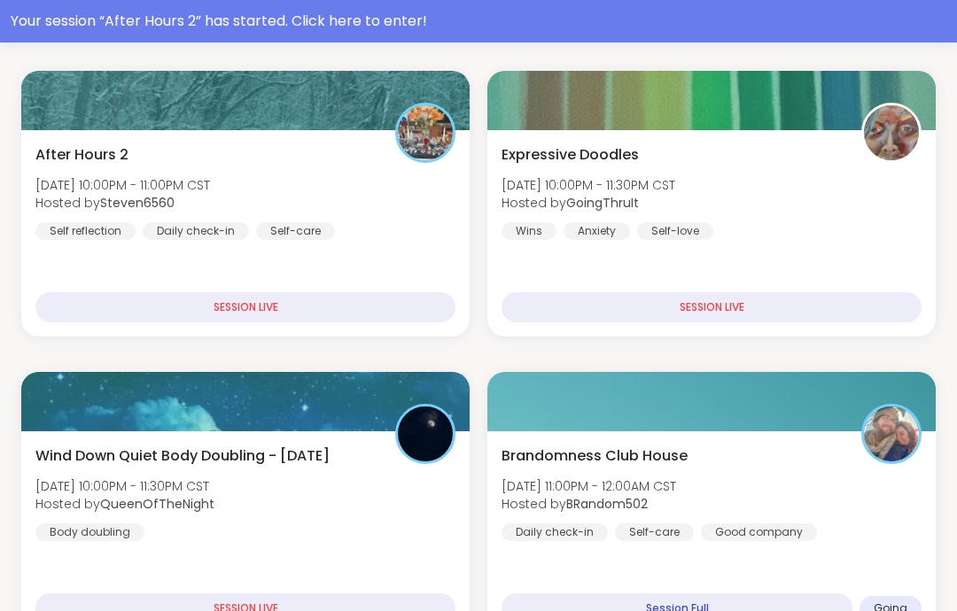
scroll to position [315, 0]
